Goal: Transaction & Acquisition: Purchase product/service

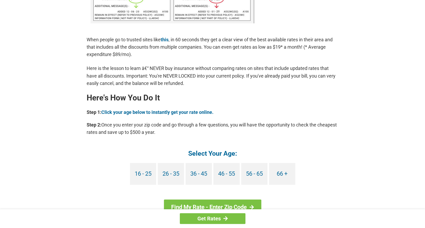
scroll to position [402, 0]
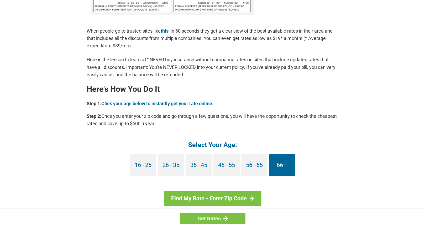
click at [285, 163] on link "66 +" at bounding box center [282, 165] width 26 height 22
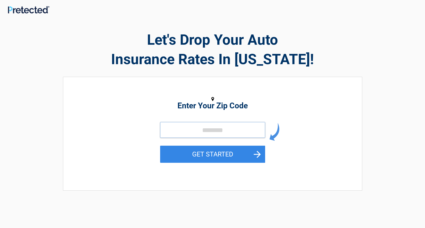
click at [206, 131] on input "tel" at bounding box center [212, 130] width 105 height 16
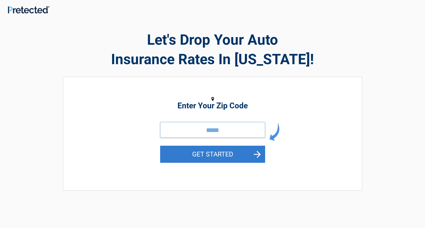
type input "*****"
click at [238, 153] on button "GET STARTED" at bounding box center [212, 153] width 105 height 17
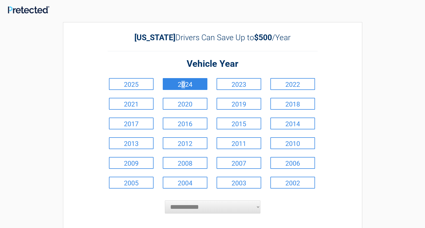
click at [183, 87] on link "2024" at bounding box center [185, 84] width 45 height 12
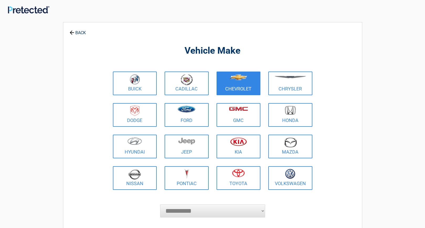
click at [241, 83] on figure at bounding box center [239, 80] width 38 height 12
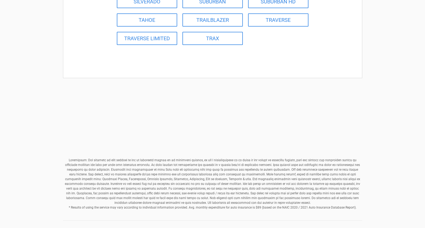
scroll to position [149, 0]
